Goal: Task Accomplishment & Management: Manage account settings

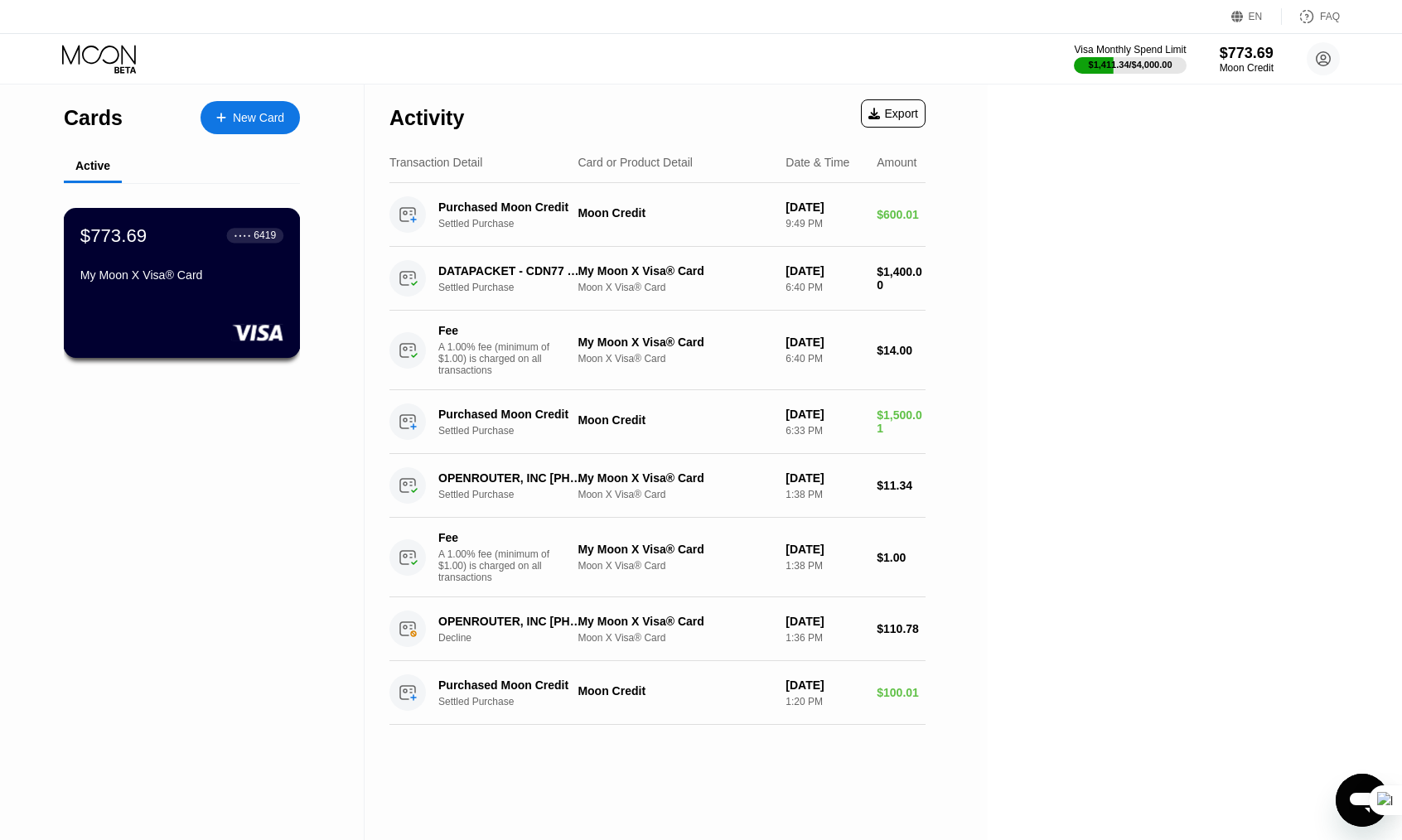
click at [189, 319] on div "$773.69 ● ● ● ● 6419 My Moon X Visa® Card" at bounding box center [182, 283] width 237 height 150
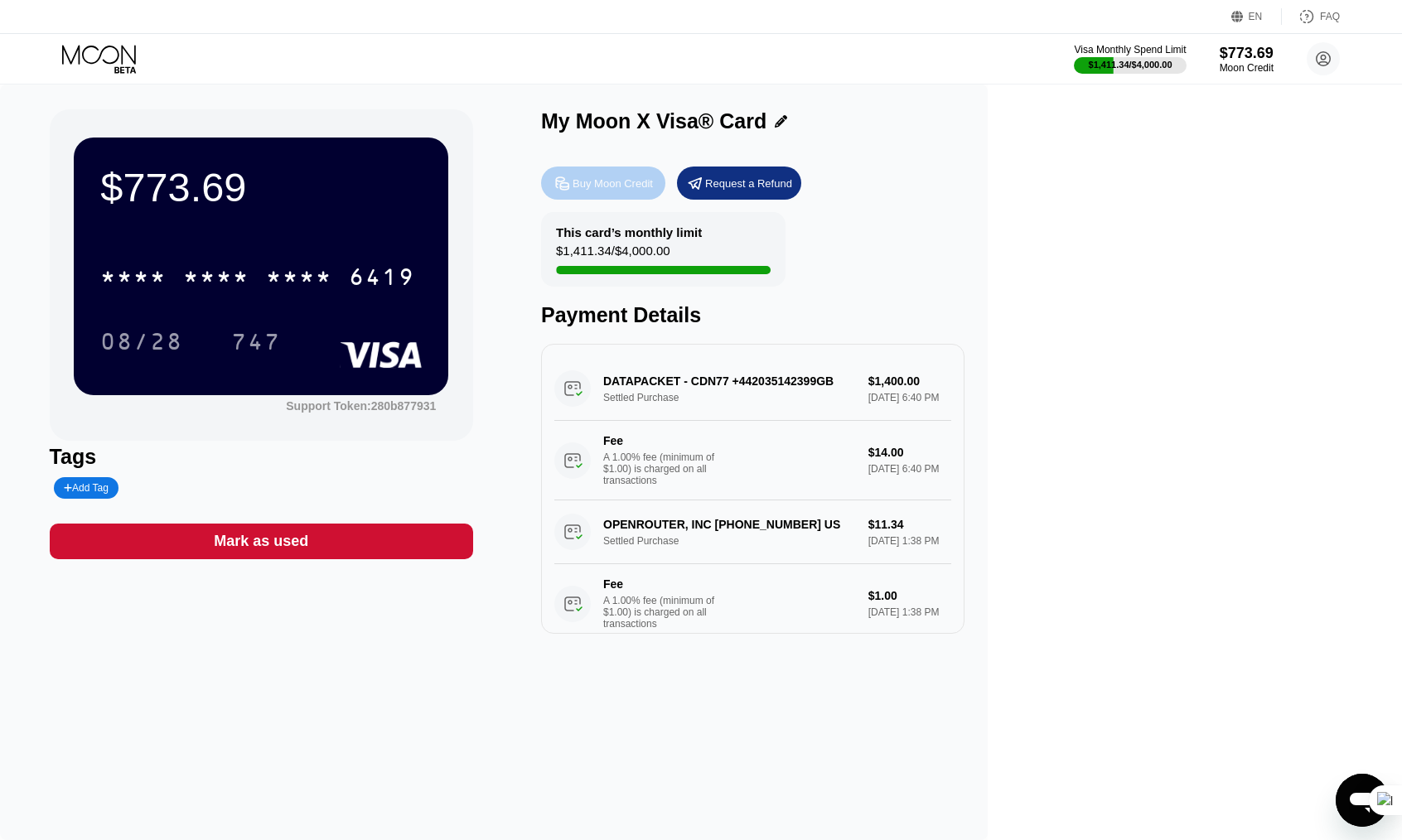
click at [653, 190] on div "Buy Moon Credit" at bounding box center [613, 183] width 80 height 14
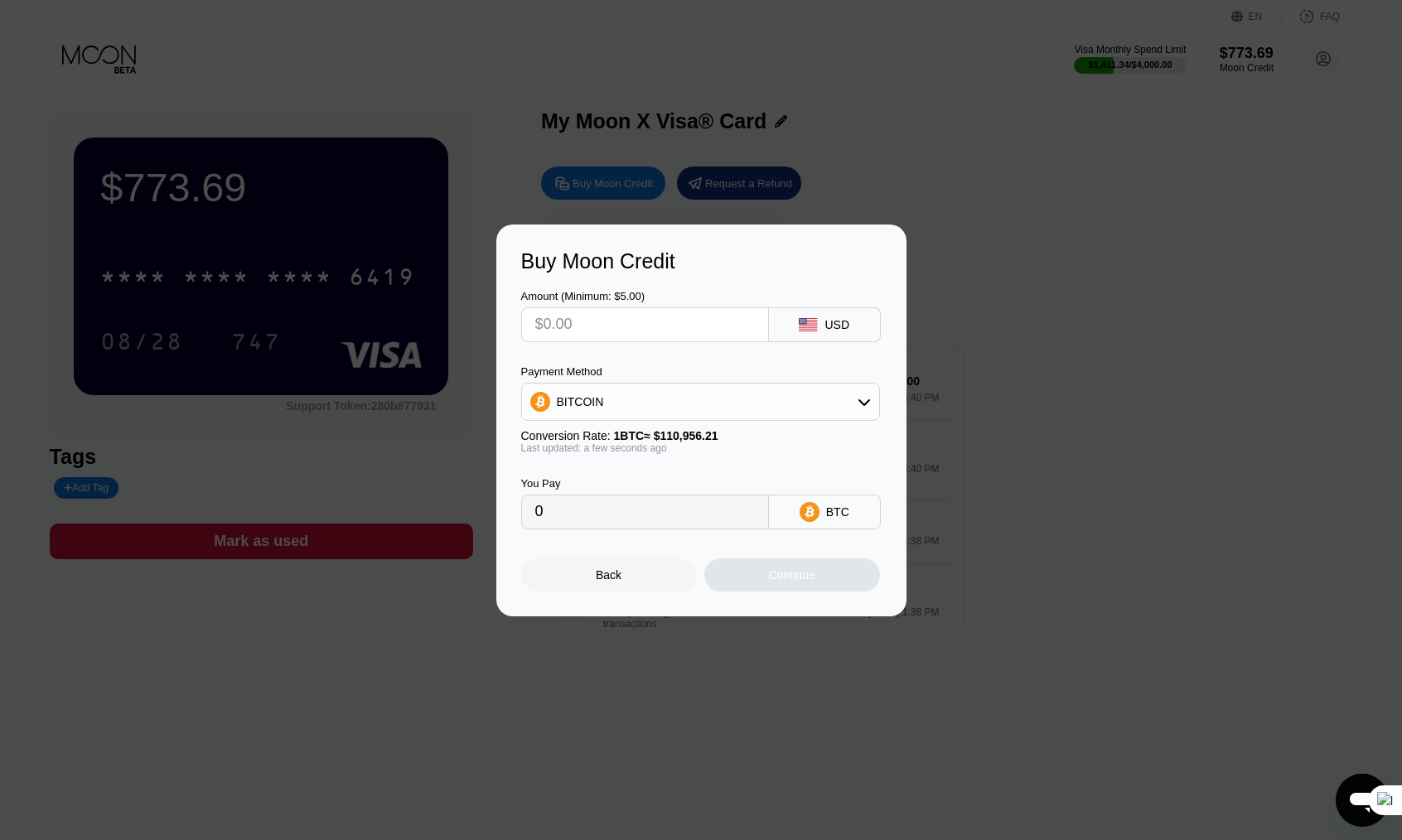
click at [608, 572] on div "Back" at bounding box center [608, 575] width 26 height 13
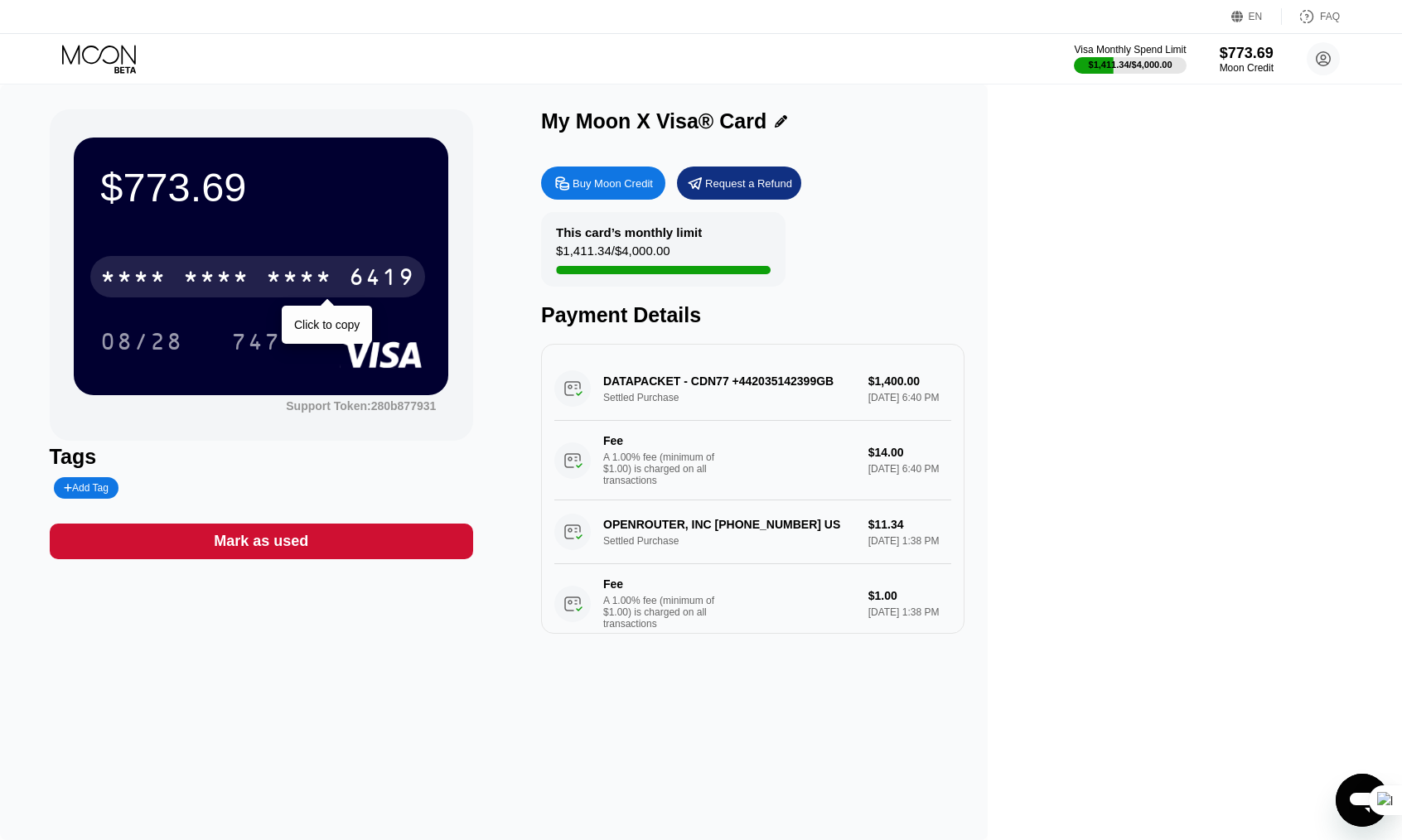
click at [332, 274] on div "* * * *" at bounding box center [299, 279] width 66 height 27
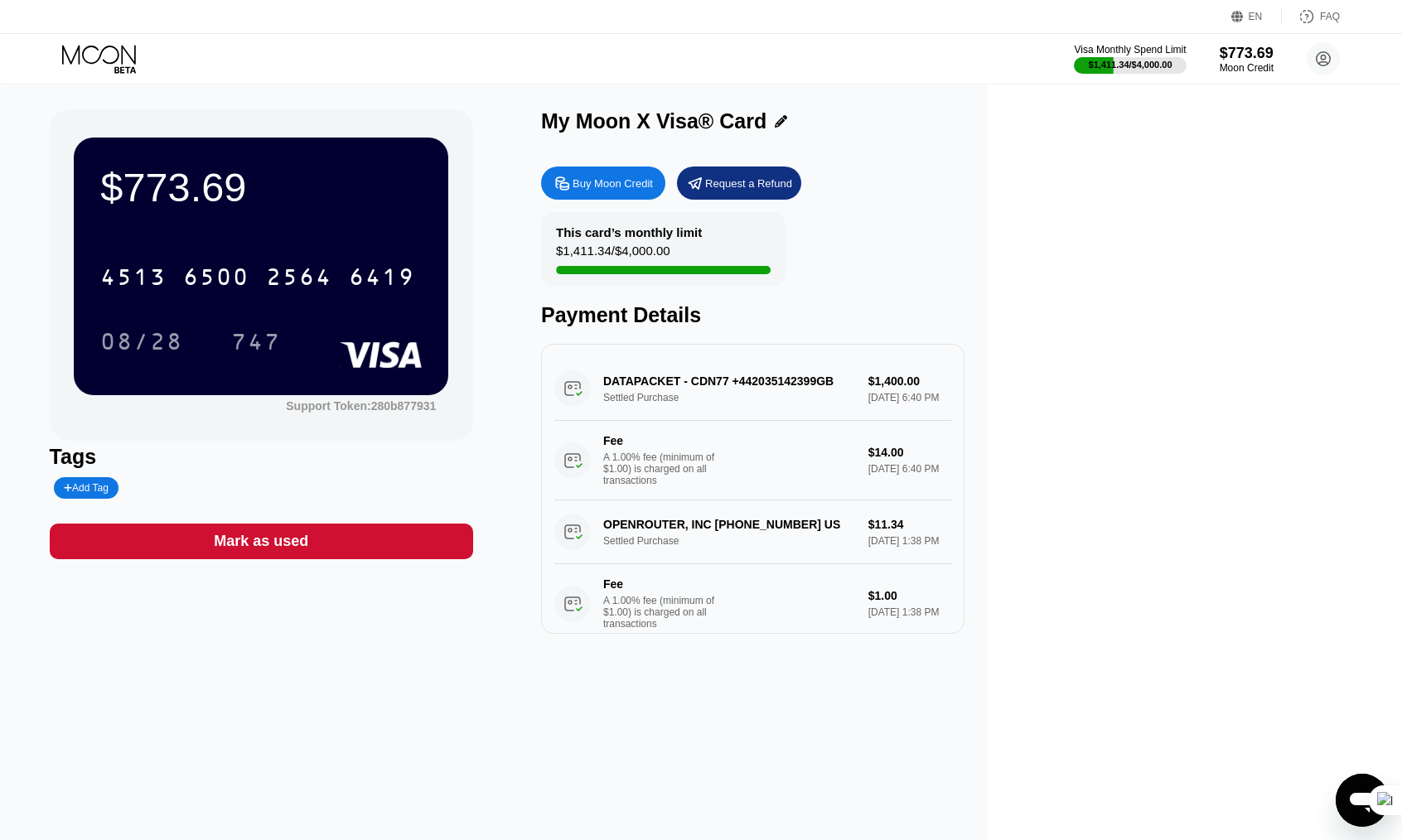
click at [593, 104] on div "$773.69 4513 6500 2564 6419 08/28 747 Support Token: 280b877931 Tags Add Tag Ma…" at bounding box center [494, 462] width 988 height 756
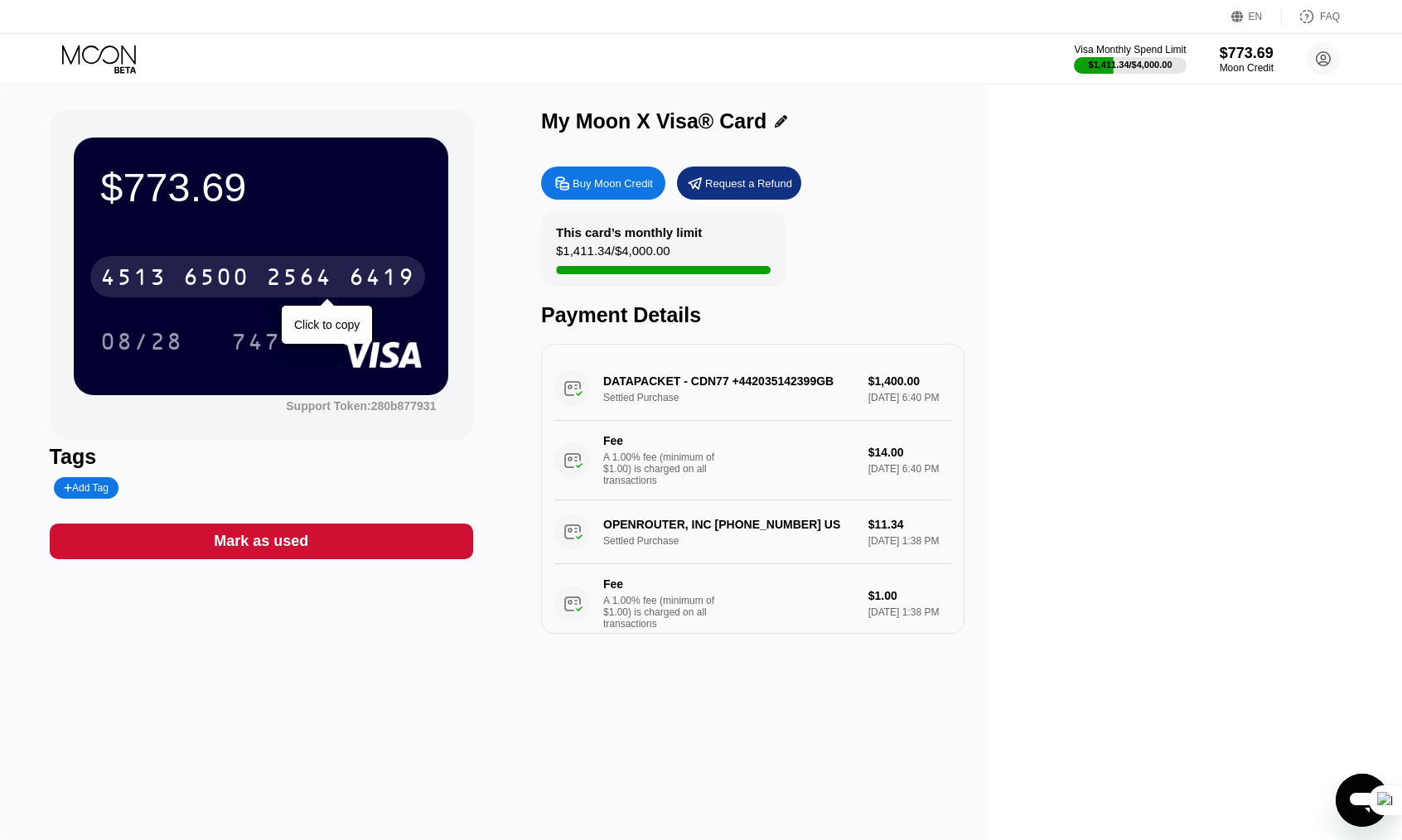
click at [366, 274] on div "[CREDIT_CARD_NUMBER]" at bounding box center [257, 277] width 335 height 42
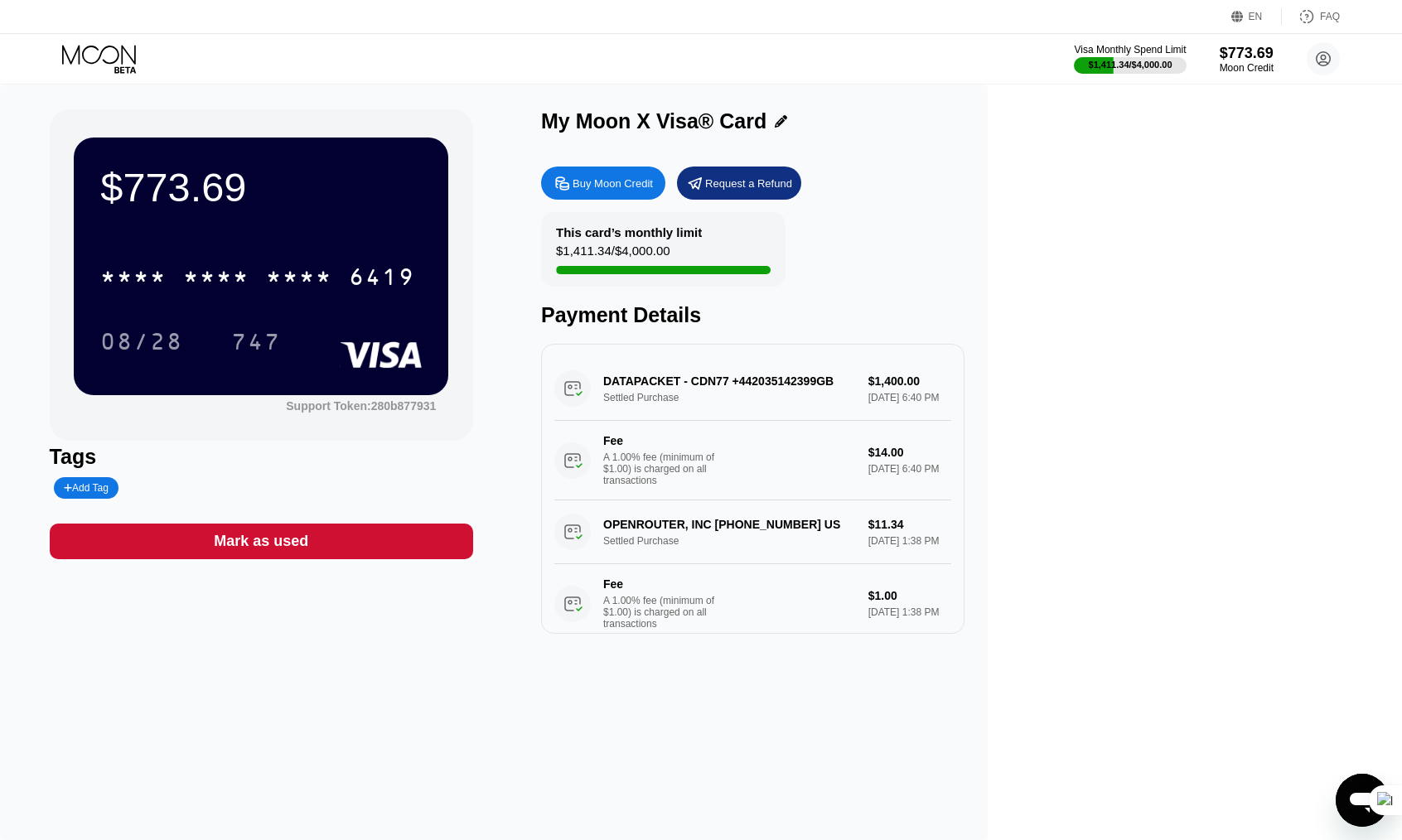
click at [193, 92] on div "$773.69 * * * * * * * * * * * * 6419 08/28 747 Support Token: 280b877931 Tags A…" at bounding box center [494, 462] width 988 height 756
click at [965, 171] on div "Buy Moon Credit Request a Refund" at bounding box center [752, 184] width 423 height 33
click at [93, 58] on icon at bounding box center [100, 59] width 77 height 29
